Goal: Task Accomplishment & Management: Manage account settings

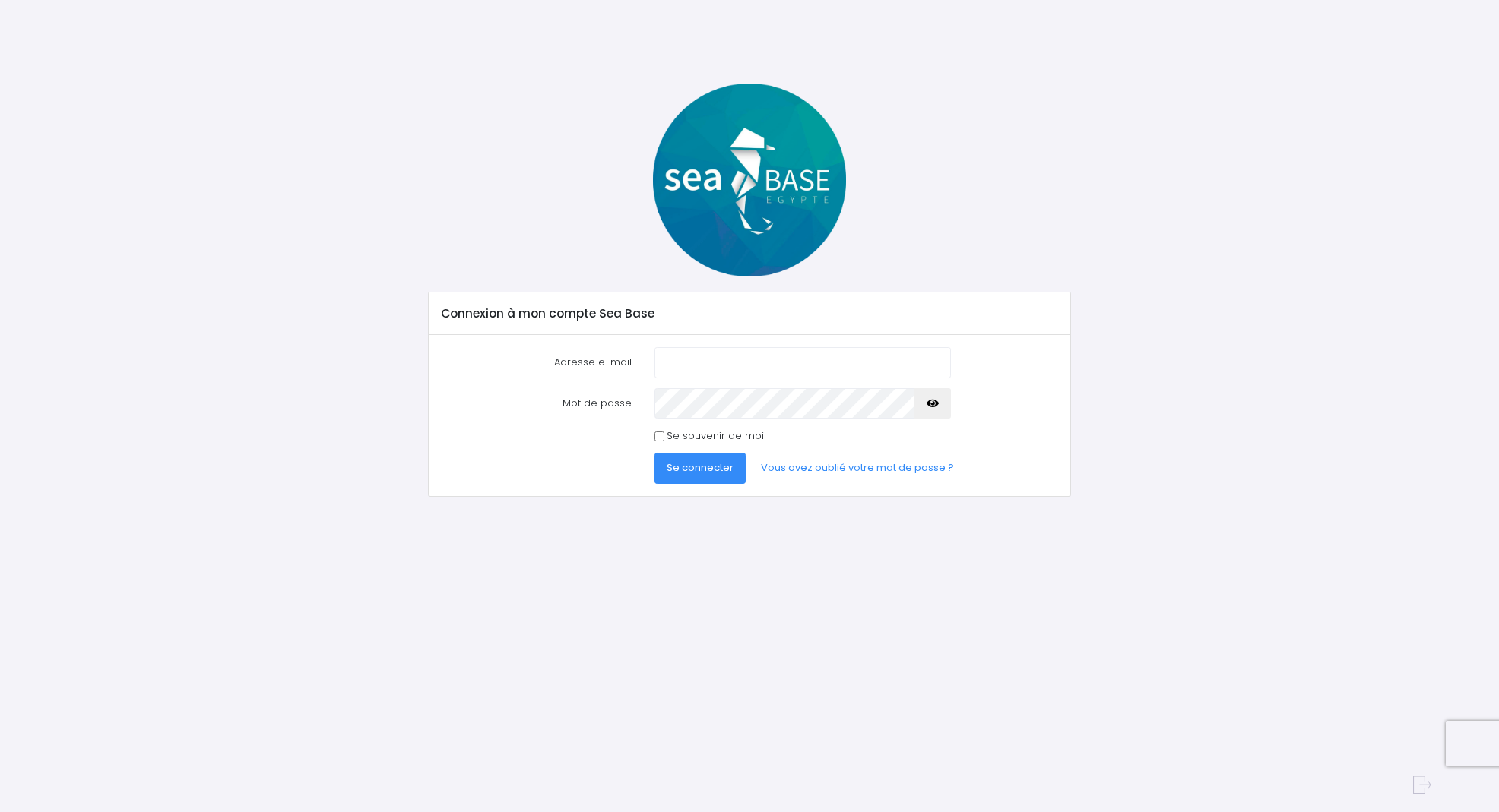
type input "loic_debourdeau@hotmail.fr"
click at [694, 464] on span "Se connecter" at bounding box center [699, 467] width 66 height 14
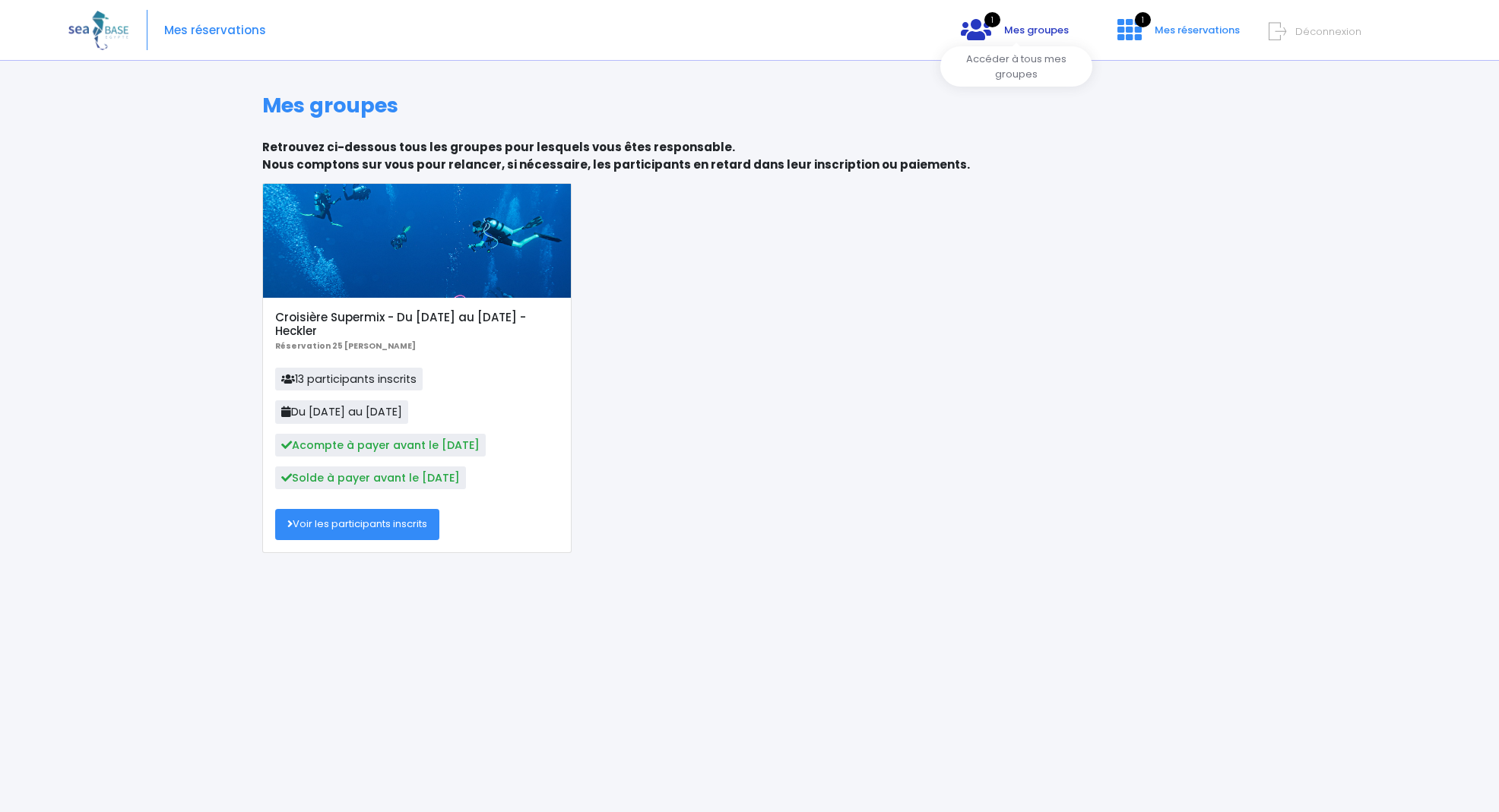
click at [1023, 31] on span "Mes groupes" at bounding box center [1036, 29] width 65 height 14
click at [1012, 30] on span "Mes groupes" at bounding box center [1036, 29] width 65 height 14
click at [1181, 28] on span "Mes réservations" at bounding box center [1197, 29] width 85 height 14
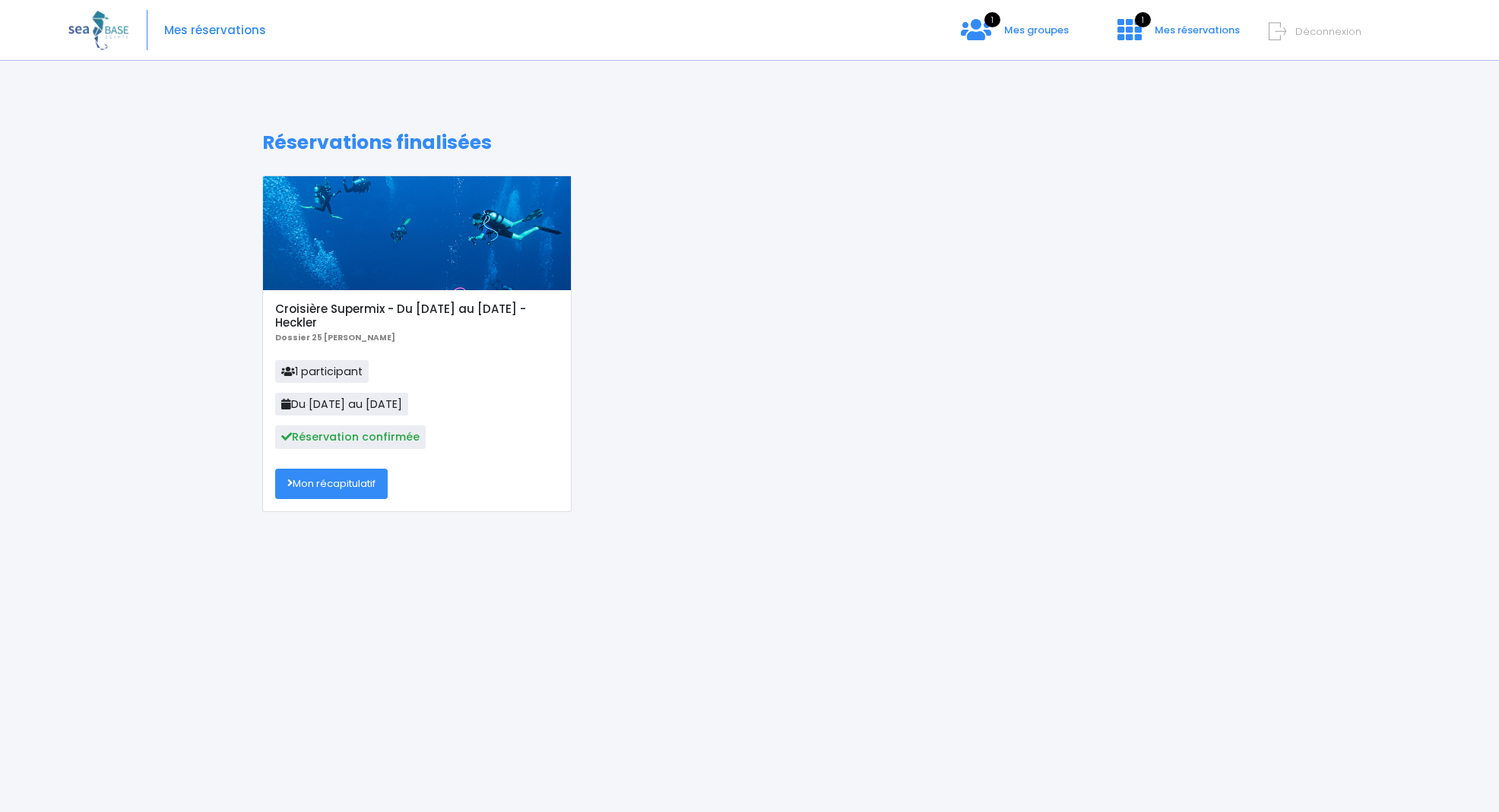
click at [364, 487] on link "Mon récapitulatif" at bounding box center [332, 484] width 113 height 30
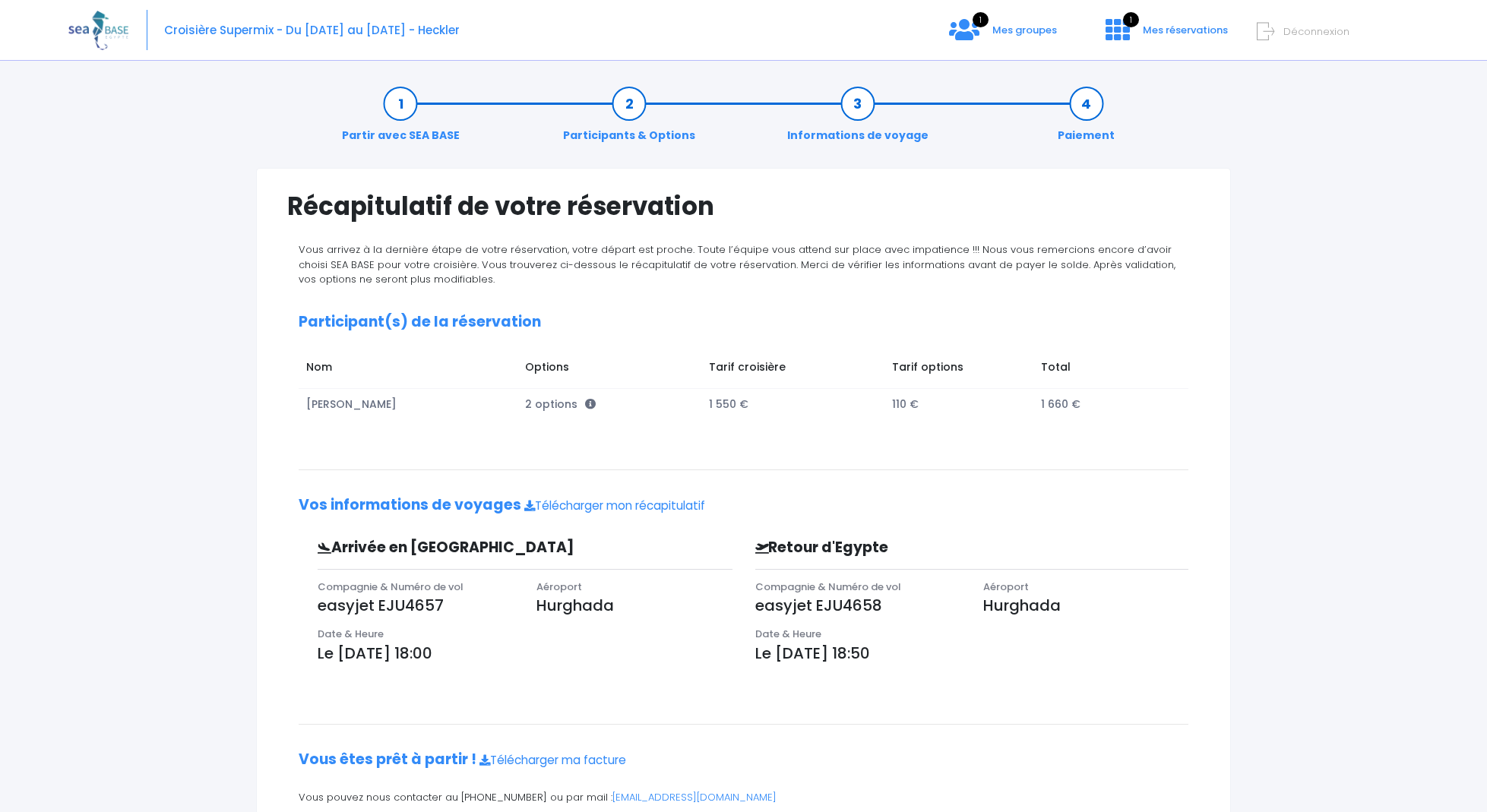
scroll to position [65, 0]
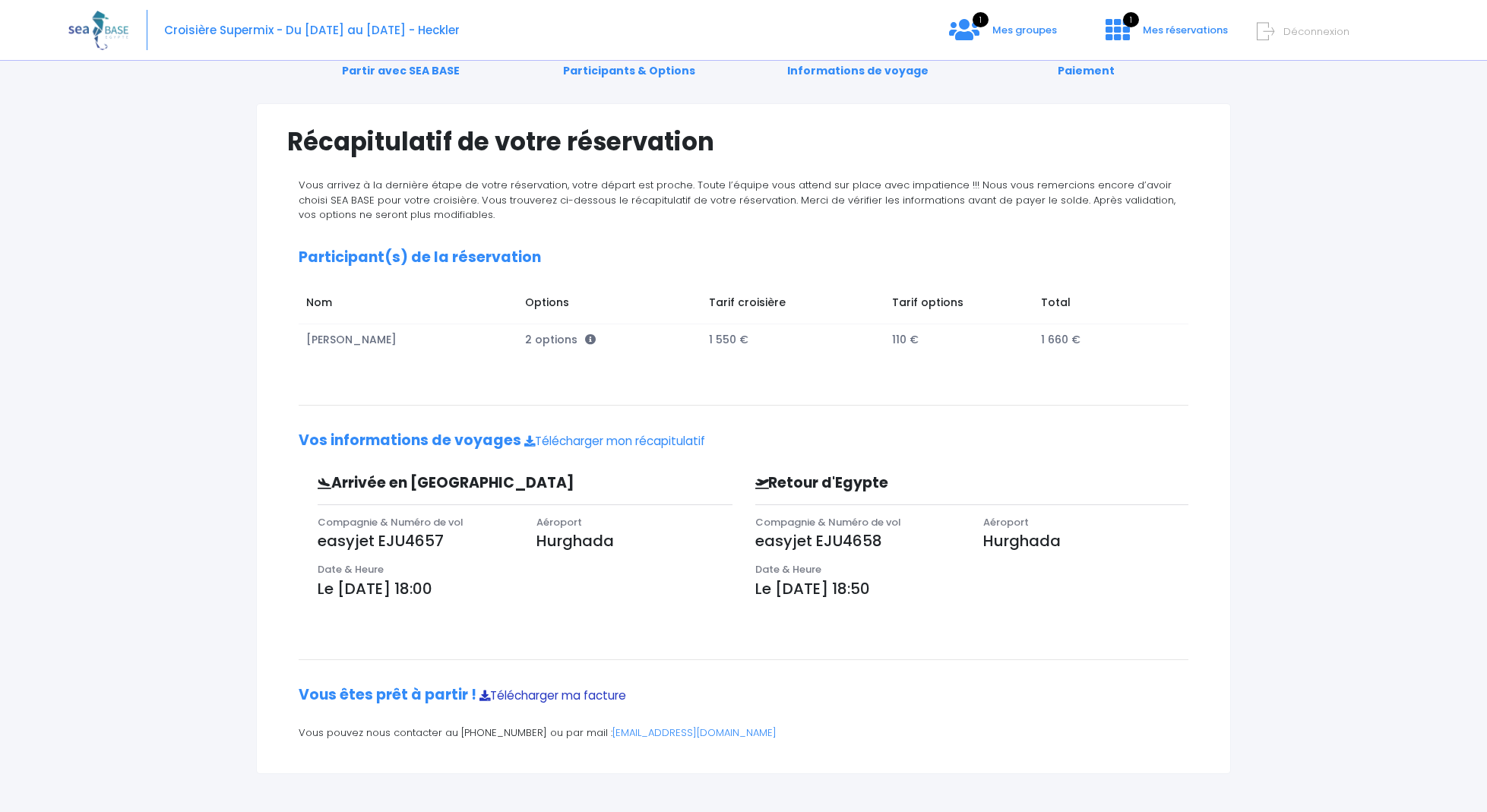
click at [579, 693] on link "Télécharger ma facture" at bounding box center [553, 695] width 146 height 16
click at [196, 469] on div "Partir avec SEA BASE Participants & Options Informations de voyage Paiement Réc…" at bounding box center [743, 409] width 1351 height 806
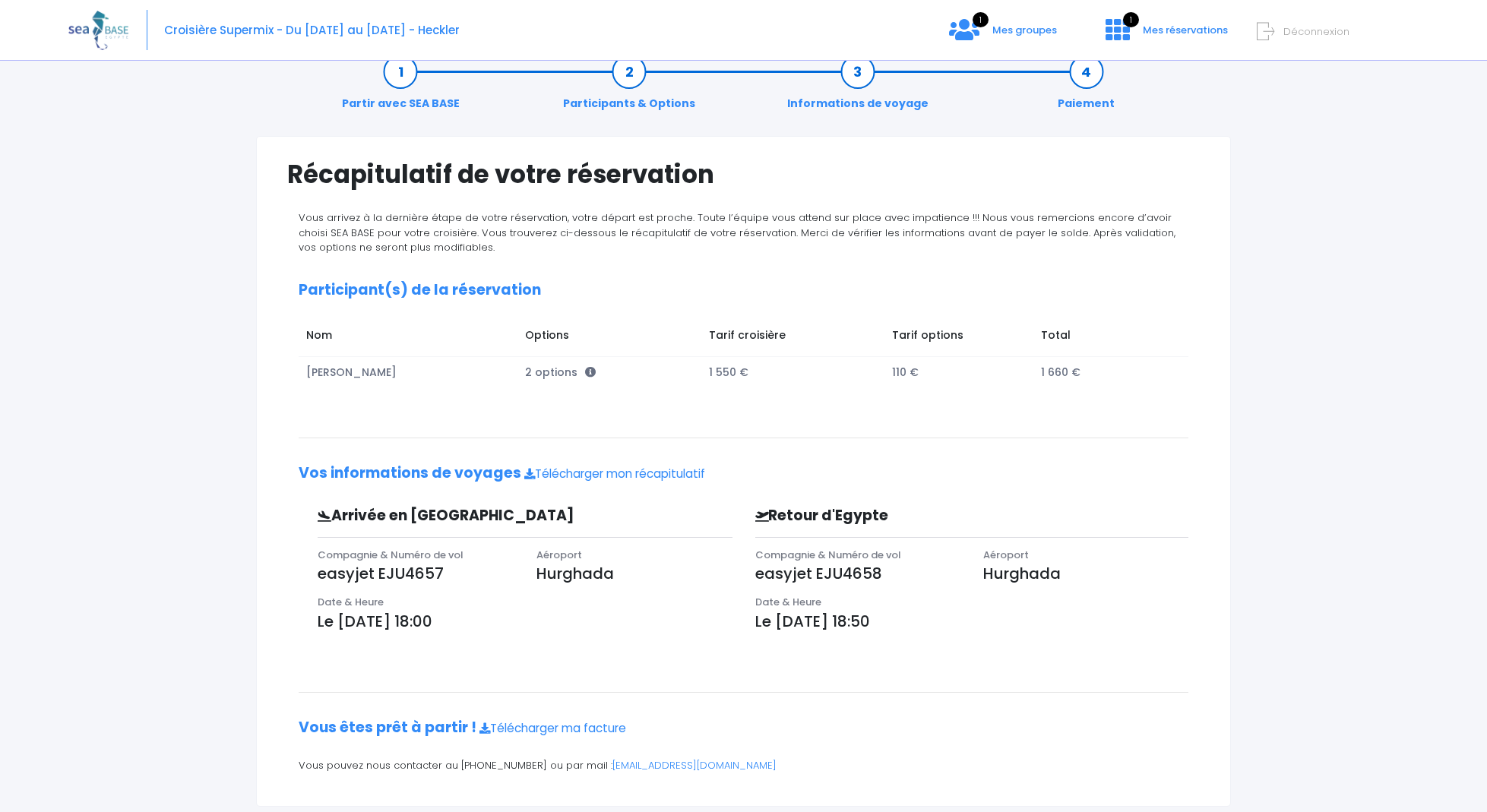
scroll to position [0, 0]
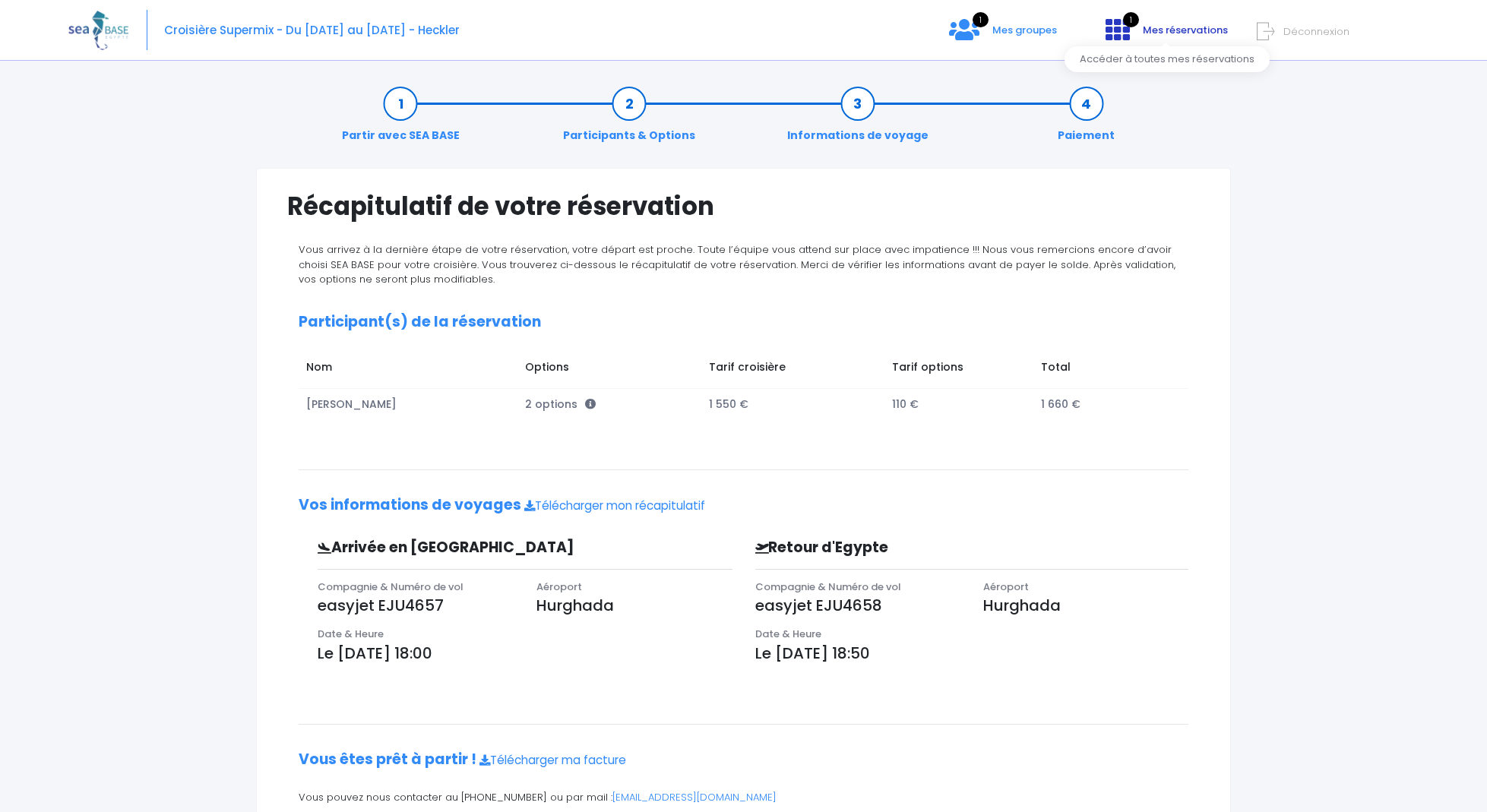
click at [1158, 28] on span "Mes réservations" at bounding box center [1185, 29] width 85 height 14
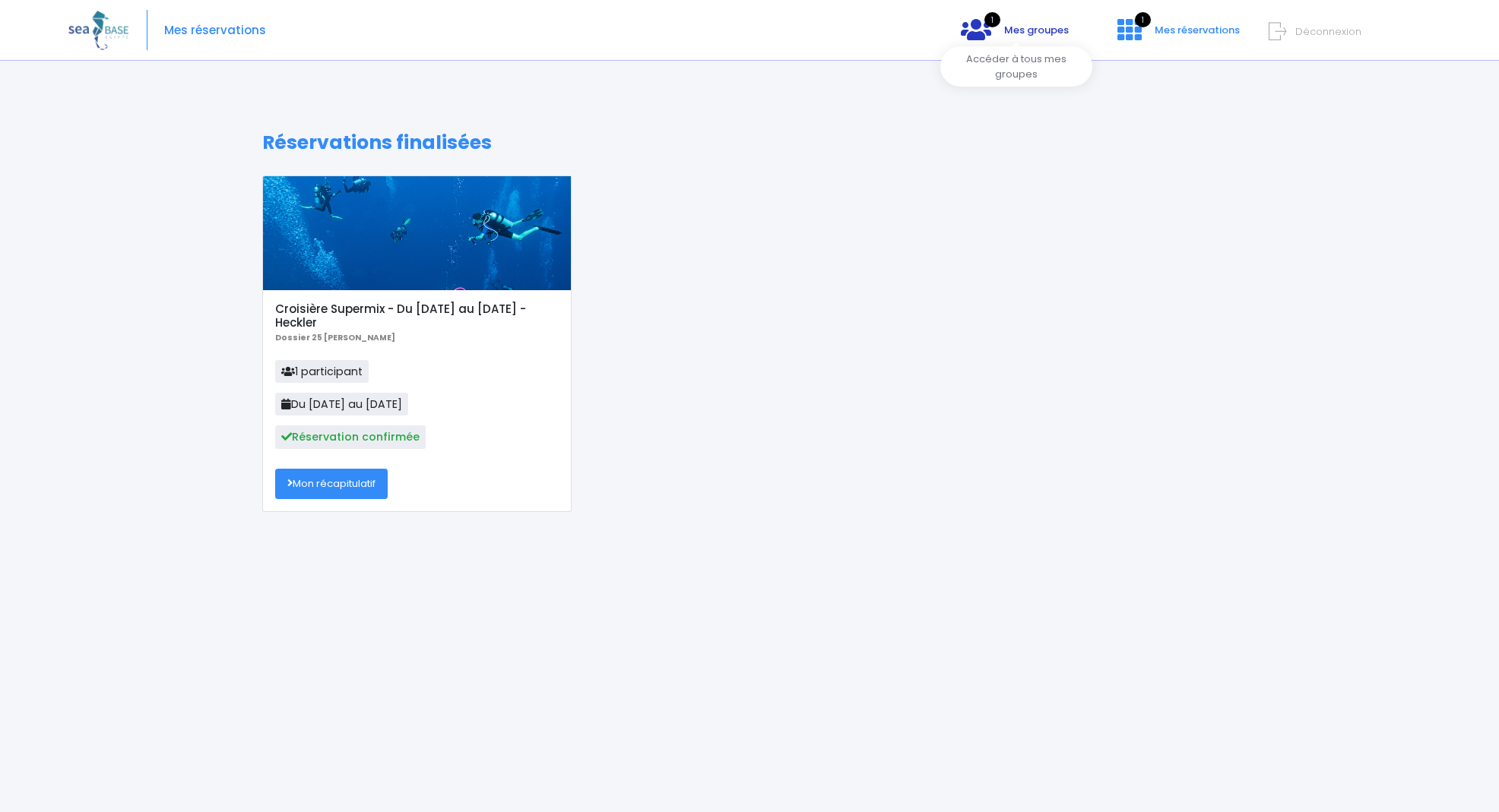
click at [1039, 30] on span "Mes groupes" at bounding box center [1036, 29] width 65 height 14
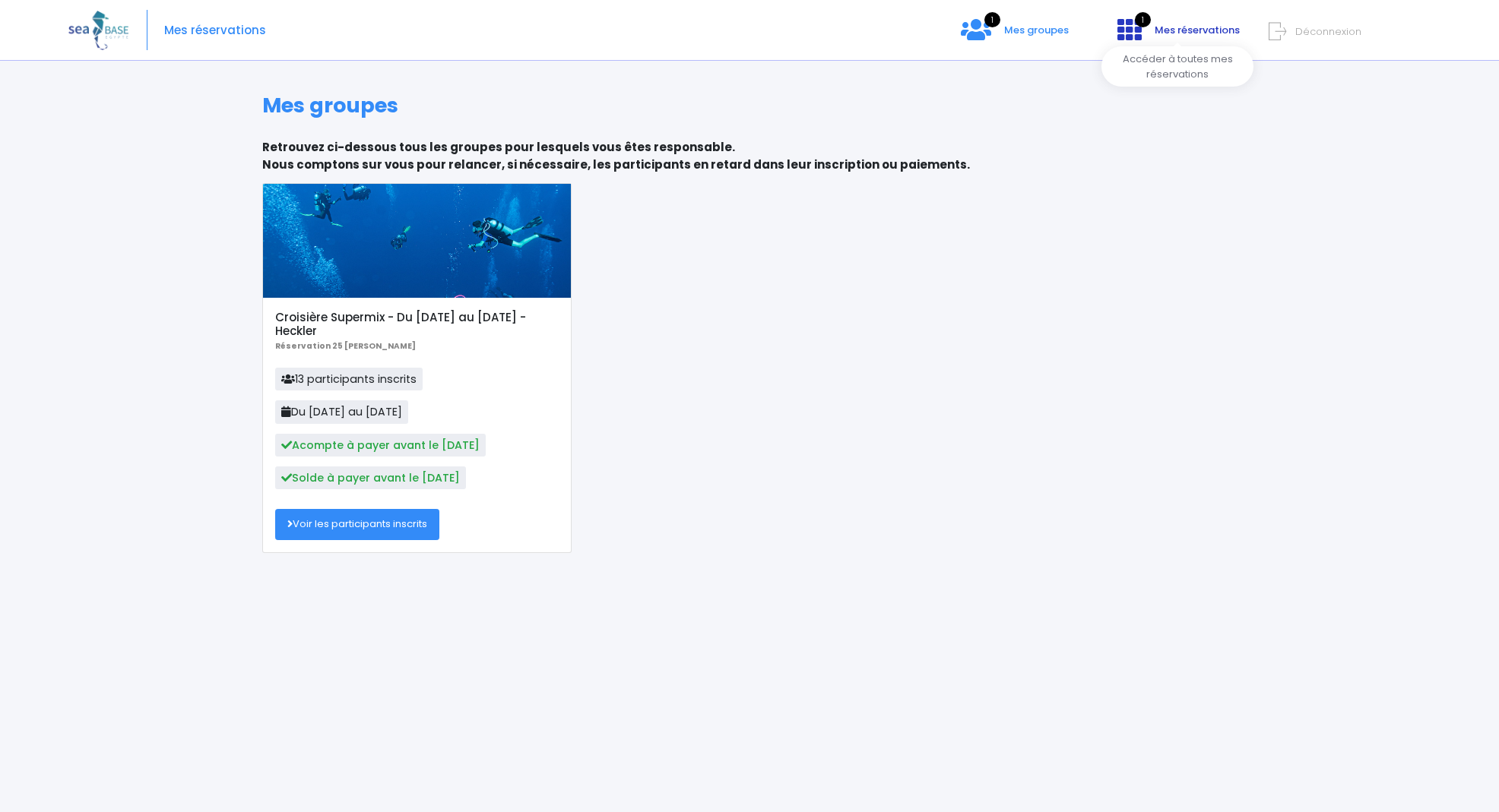
click at [1191, 28] on span "Mes réservations" at bounding box center [1197, 29] width 85 height 14
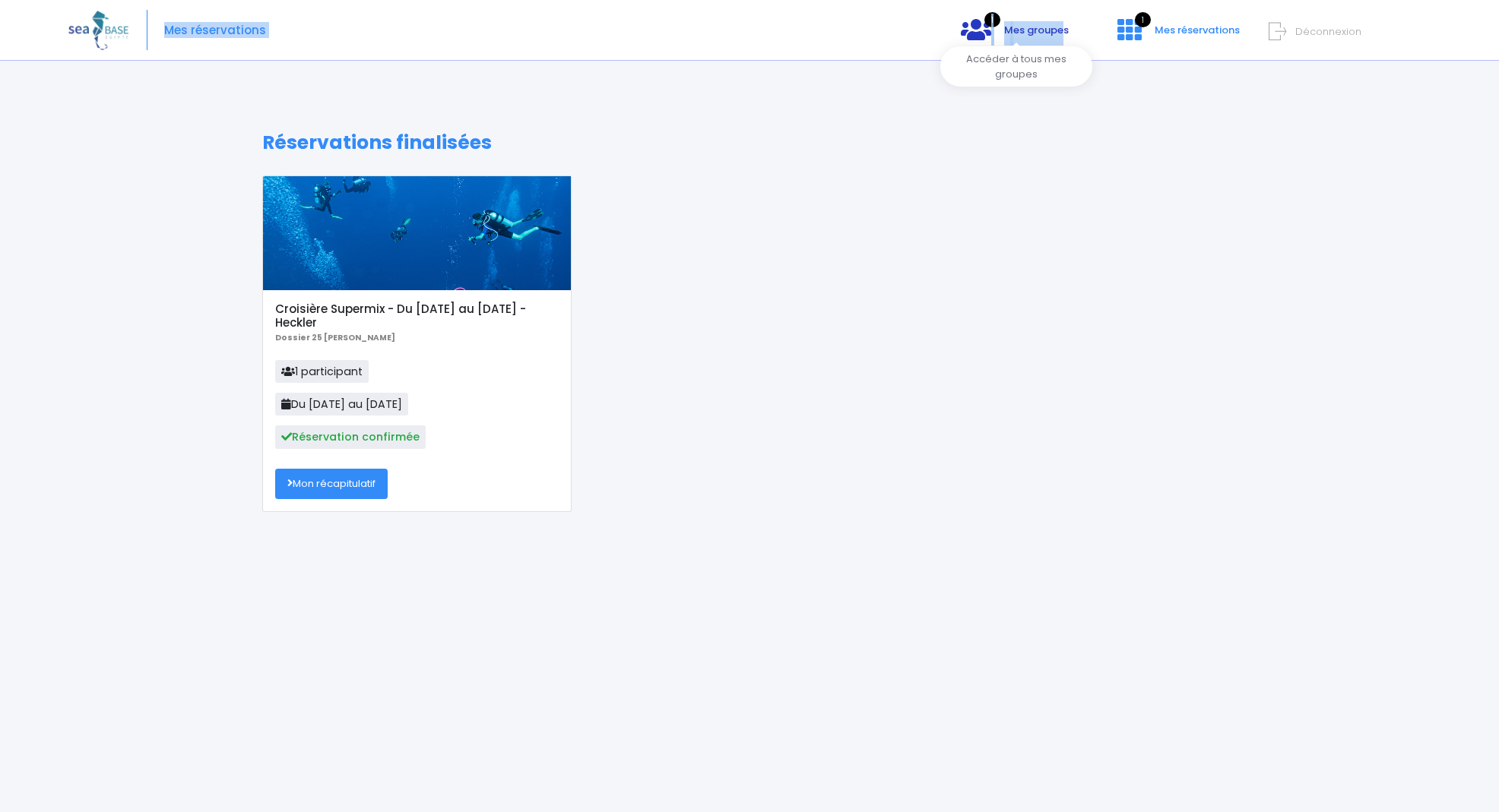
click at [1066, 28] on div "Mes réservations 1 Mes groupes 1 Mes réservations Déconnexion" at bounding box center [737, 30] width 1339 height 61
click at [1064, 28] on span "Mes groupes" at bounding box center [1036, 29] width 65 height 14
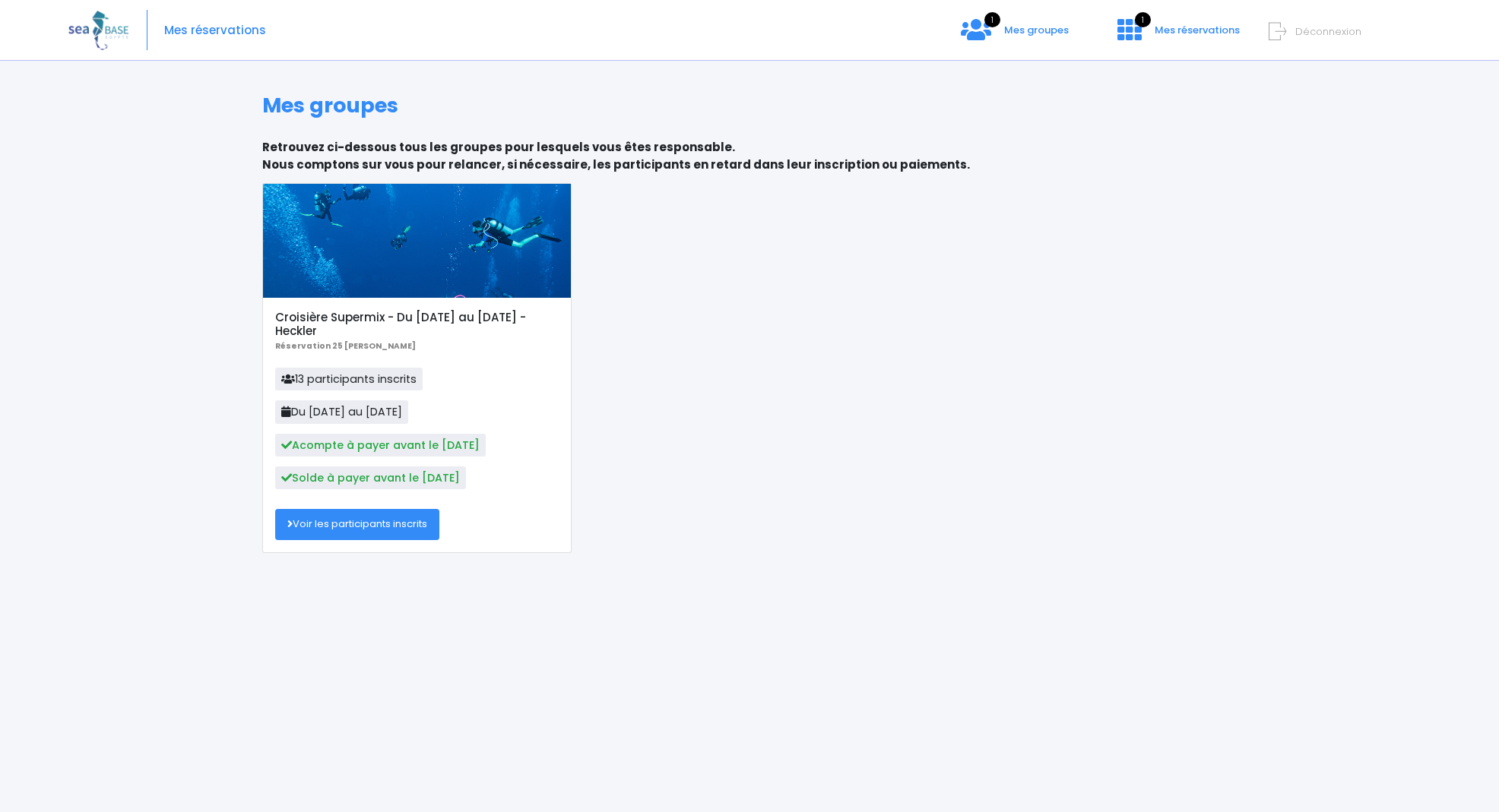
click at [1001, 283] on div "Croisière Supermix - Du [DATE] au [DATE] - Heckler Réservation 25 [PERSON_NAME]…" at bounding box center [750, 379] width 998 height 393
click at [178, 30] on span "Mes réservations" at bounding box center [215, 30] width 102 height 0
